Goal: Transaction & Acquisition: Purchase product/service

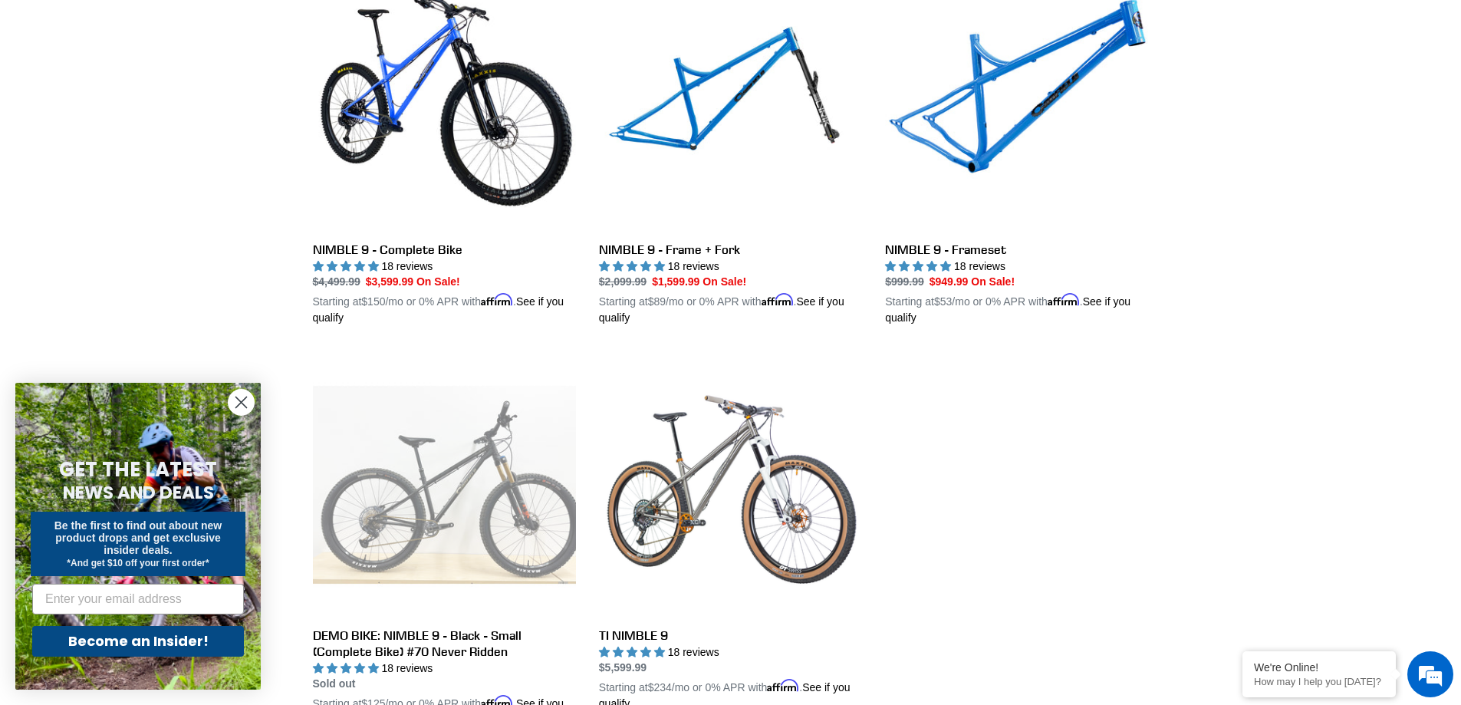
scroll to position [307, 0]
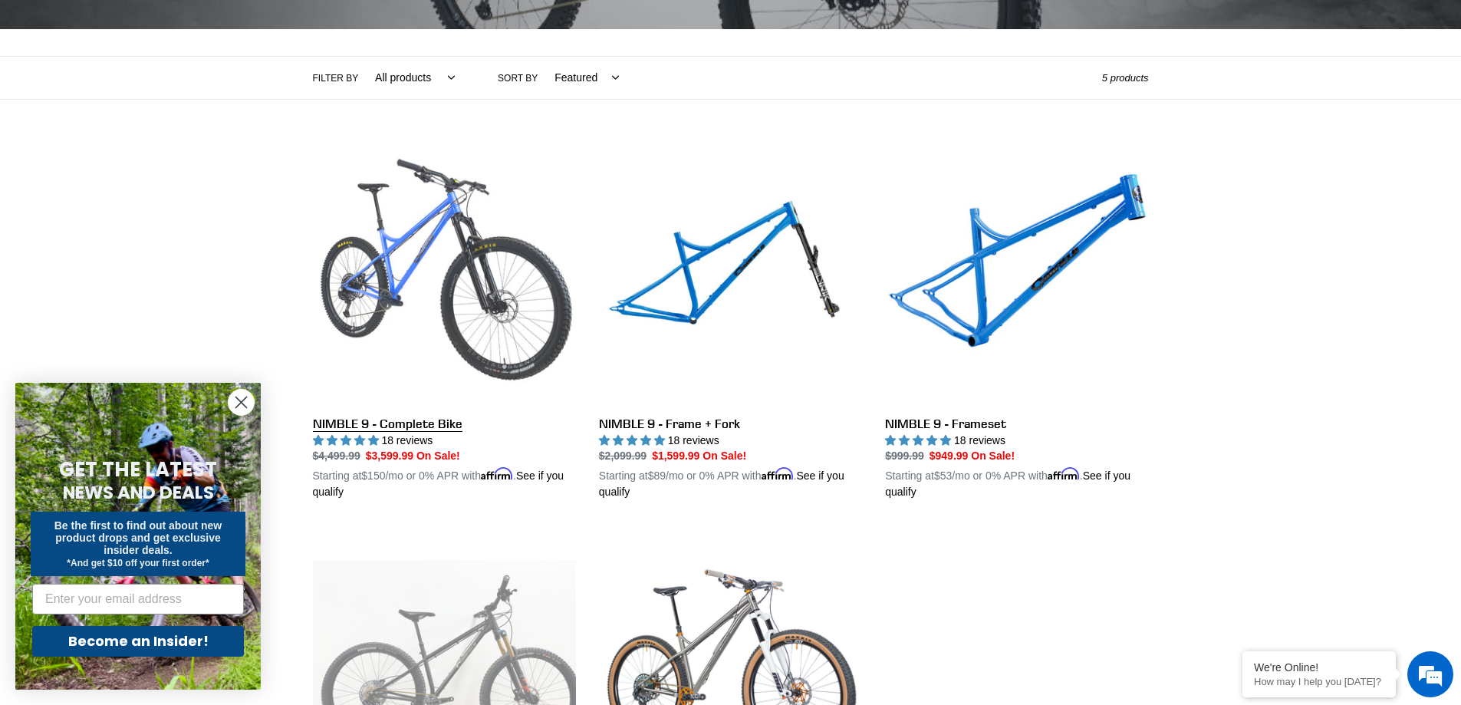
click at [392, 267] on link "NIMBLE 9 - Complete Bike" at bounding box center [444, 321] width 263 height 359
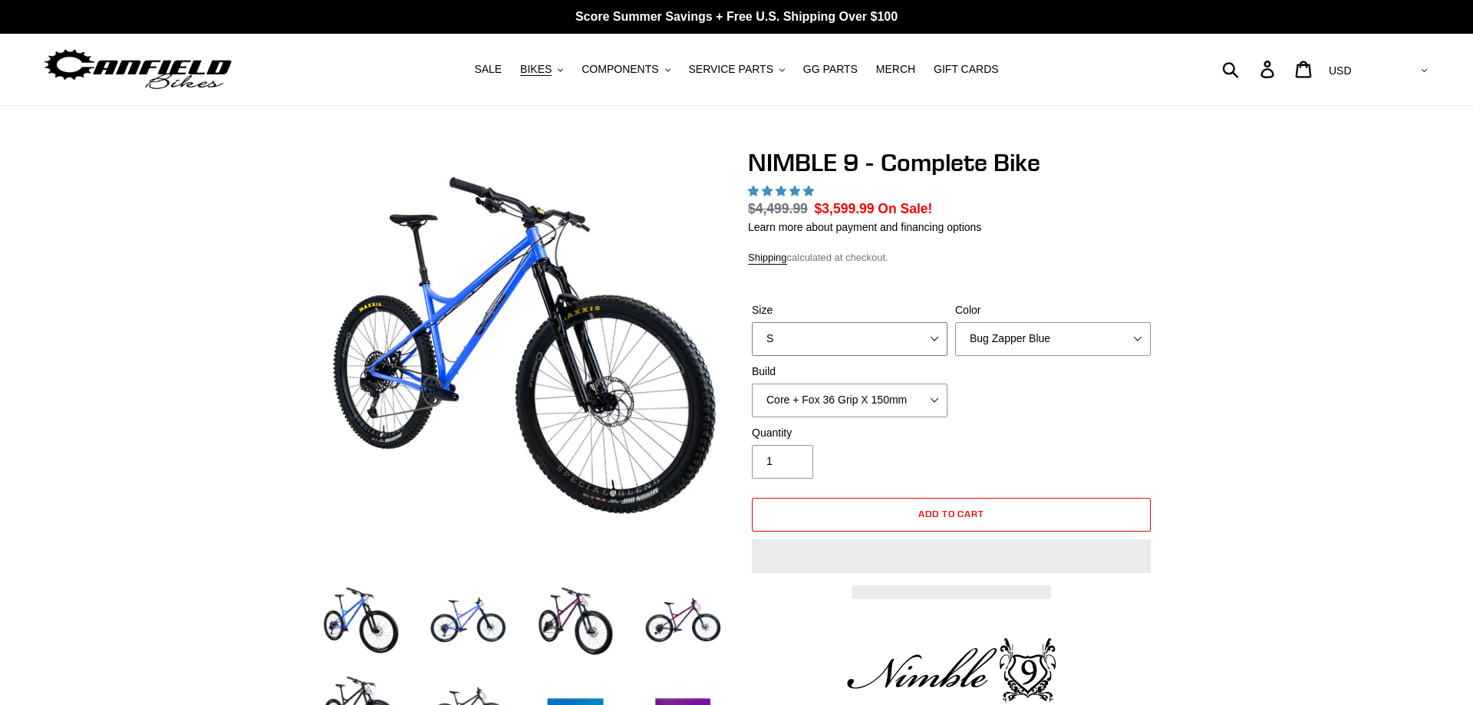
click at [934, 341] on select "S M L XL" at bounding box center [850, 339] width 196 height 34
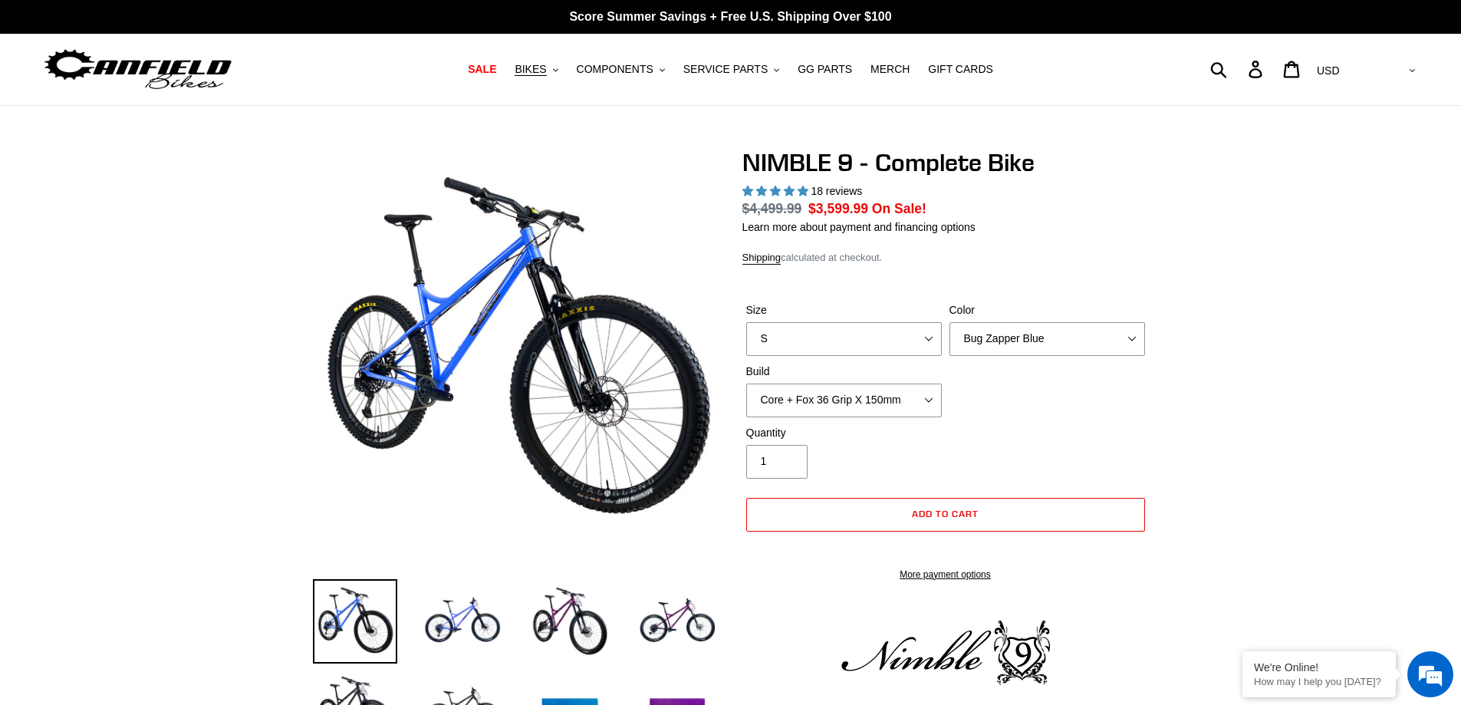
select select "highest-rating"
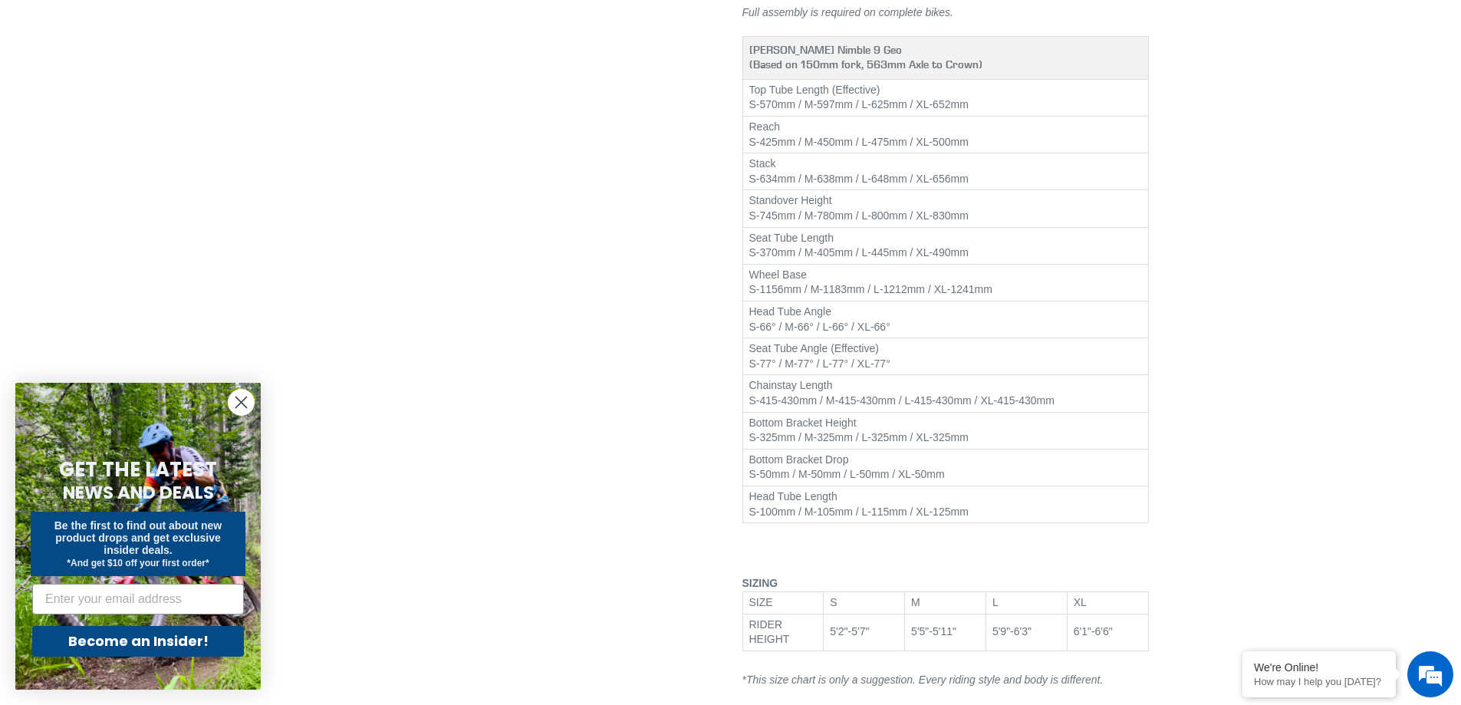
scroll to position [1918, 0]
